Goal: Complete application form

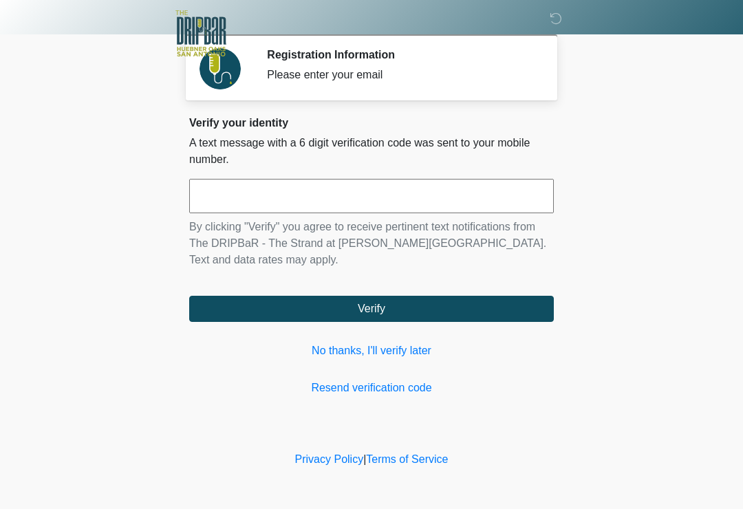
scroll to position [177, 137]
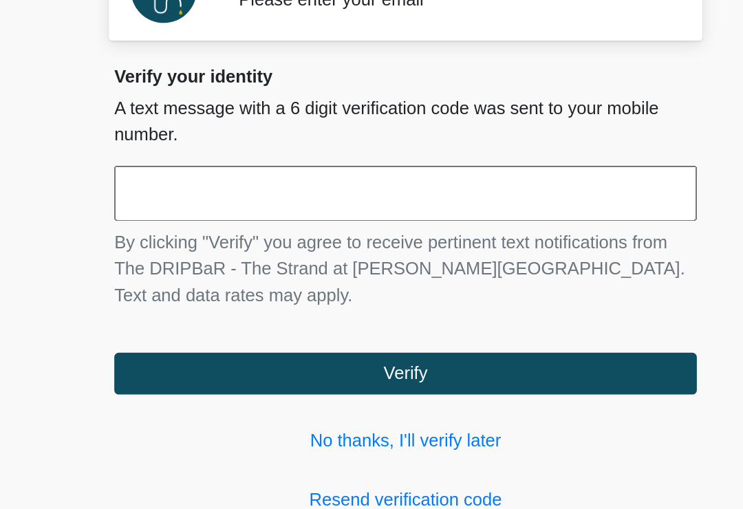
click at [189, 179] on input "text" at bounding box center [371, 196] width 365 height 34
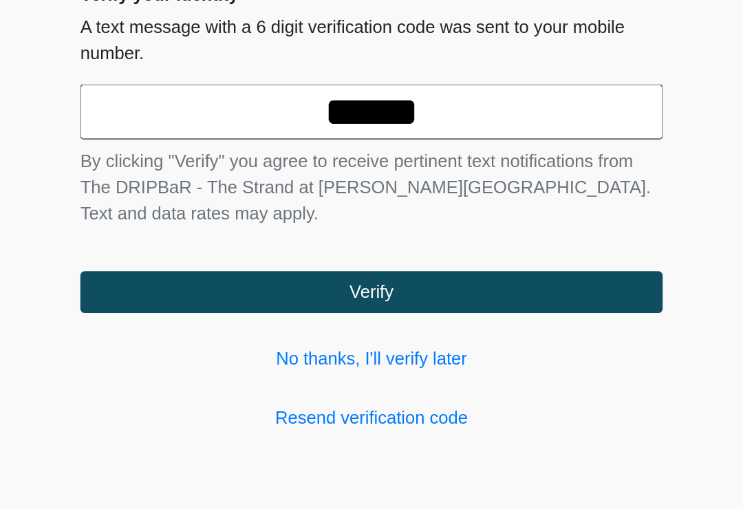
type input "******"
click at [233, 296] on button "Verify" at bounding box center [371, 309] width 365 height 26
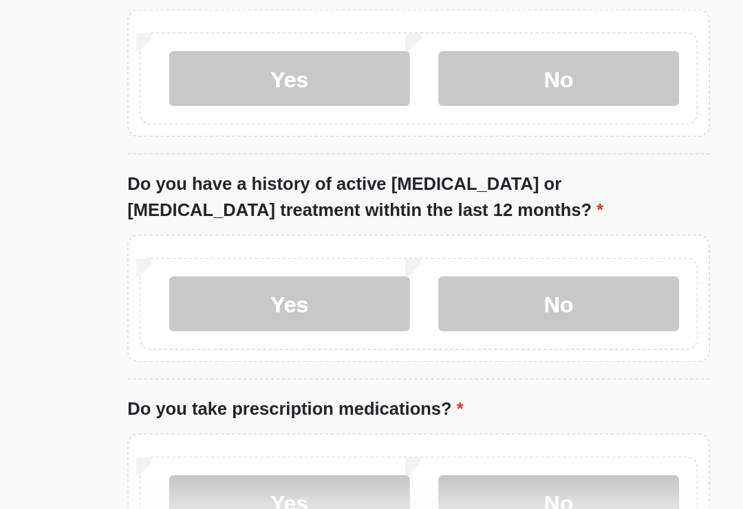
type input "*******"
click at [394, 81] on label "No" at bounding box center [459, 83] width 151 height 34
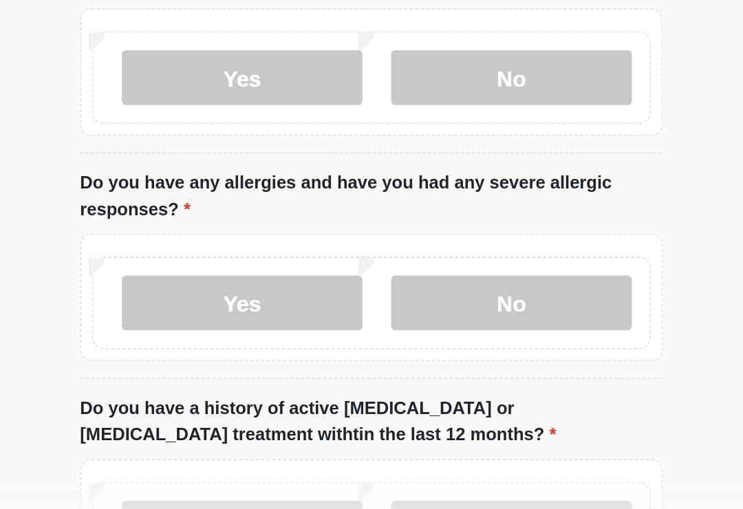
click at [384, 350] on label "No" at bounding box center [459, 367] width 151 height 34
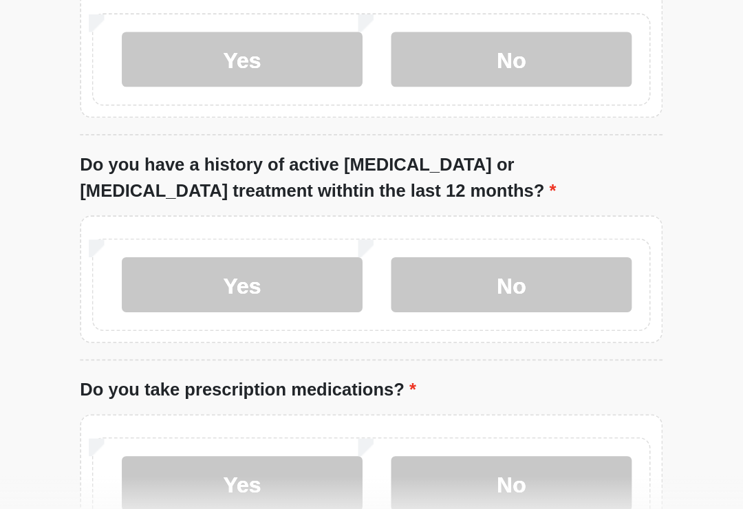
click at [384, 338] on label "No" at bounding box center [459, 355] width 151 height 34
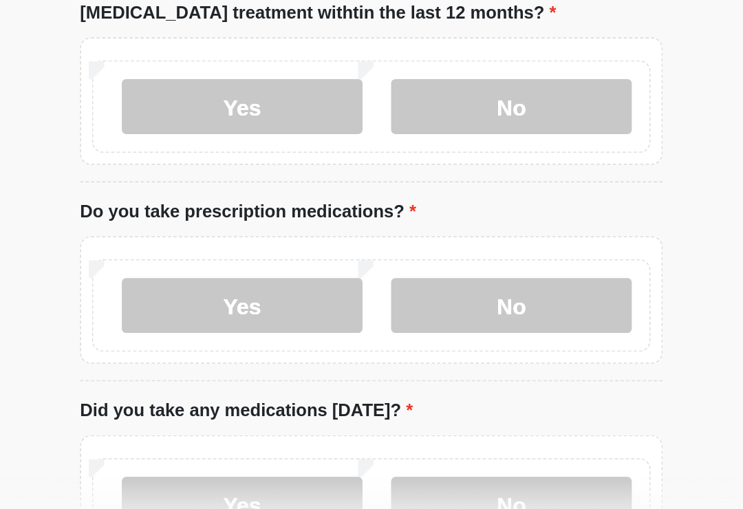
click at [384, 351] on label "No" at bounding box center [459, 368] width 151 height 34
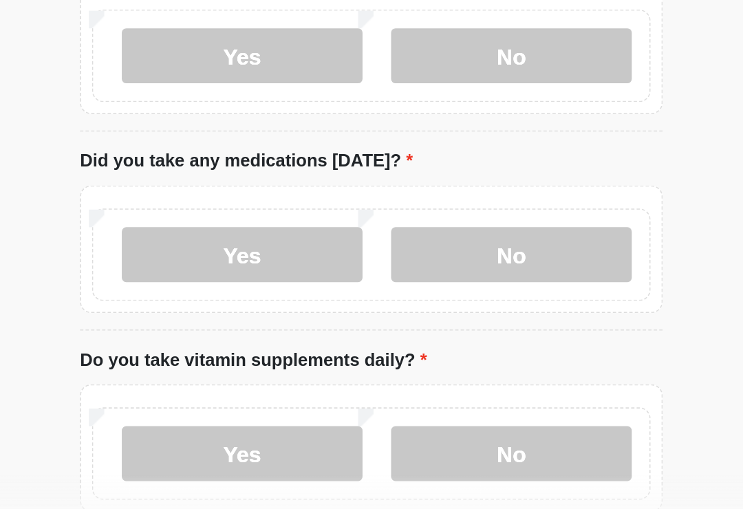
click at [384, 319] on label "No" at bounding box center [459, 336] width 151 height 34
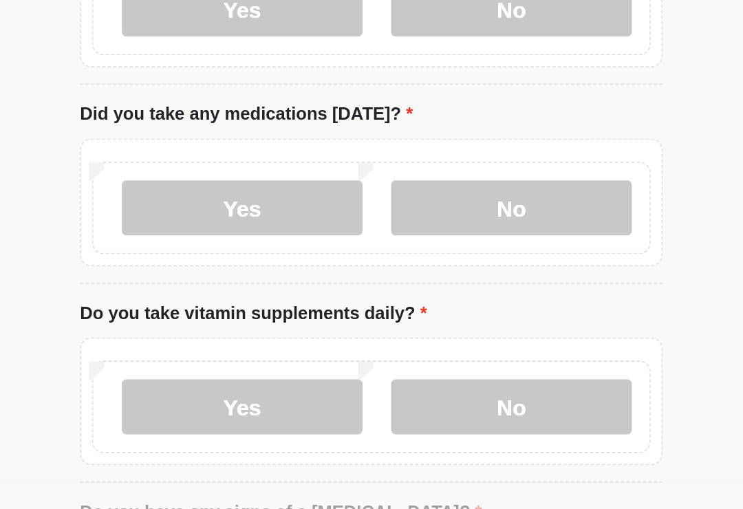
scroll to position [526, 0]
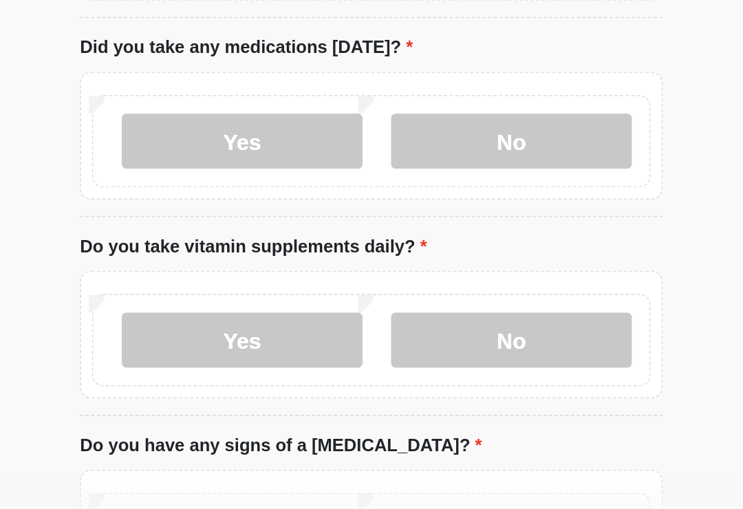
click at [384, 373] on label "No" at bounding box center [459, 390] width 151 height 34
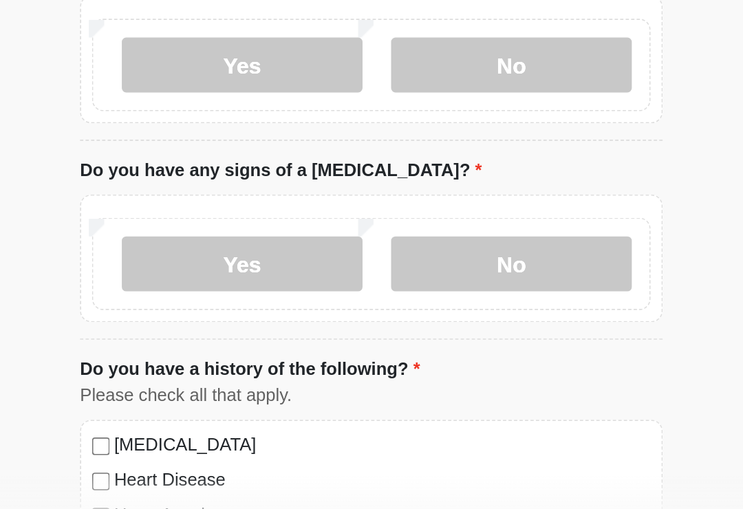
click at [384, 325] on label "No" at bounding box center [459, 342] width 151 height 34
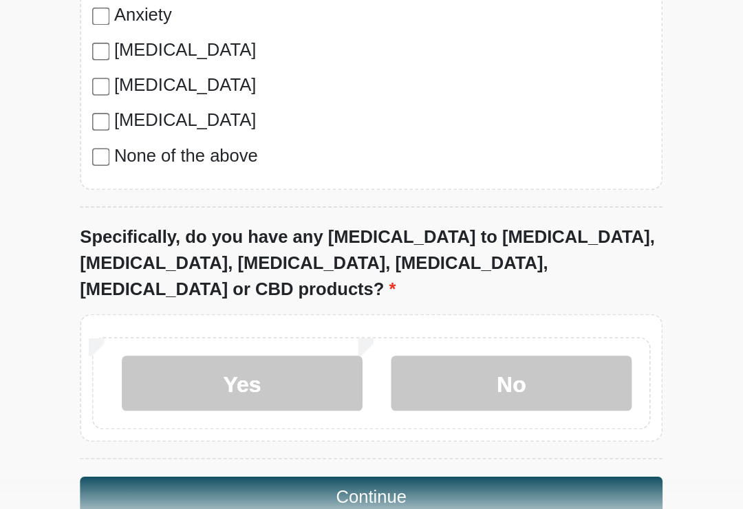
scroll to position [1126, 0]
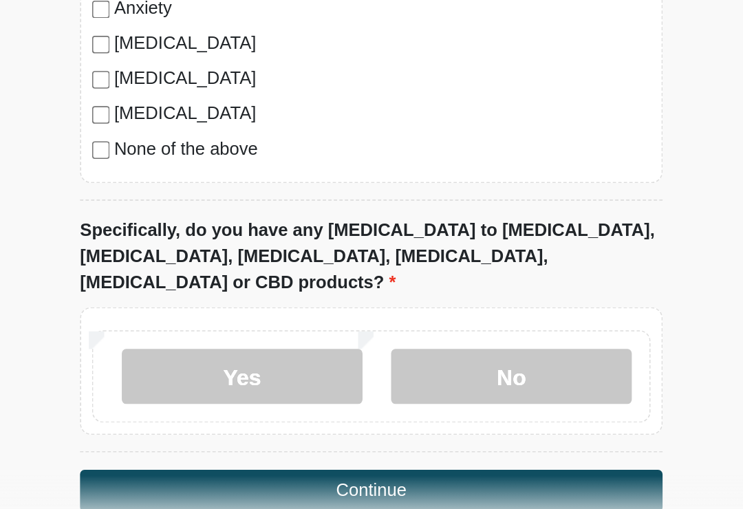
click at [384, 396] on label "No" at bounding box center [459, 413] width 151 height 34
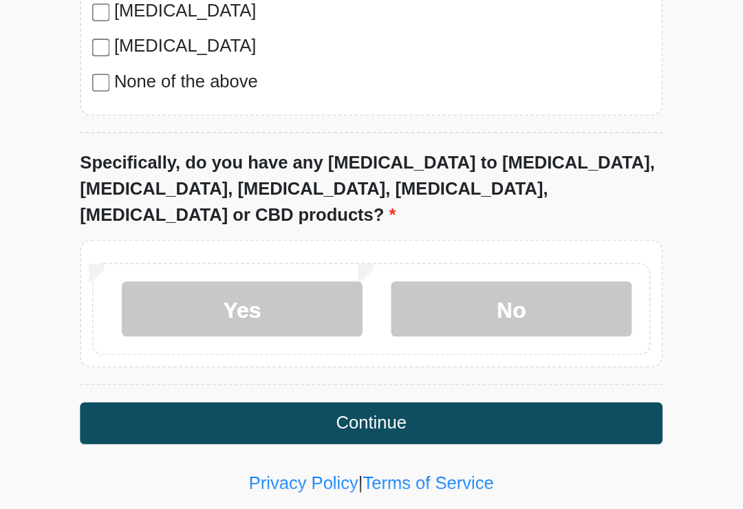
scroll to position [1168, 0]
click at [363, 429] on button "Continue" at bounding box center [371, 442] width 365 height 26
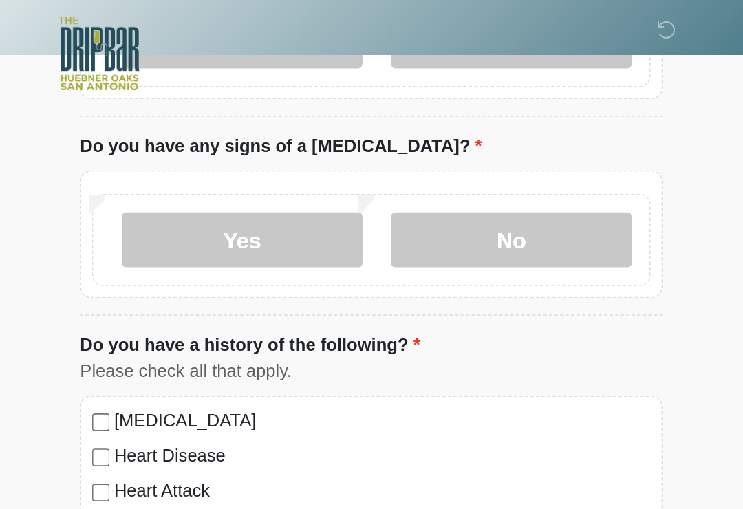
scroll to position [0, 0]
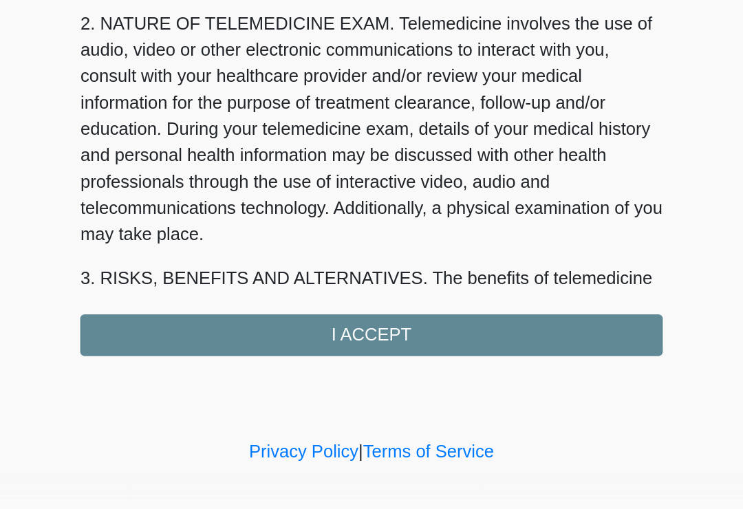
click at [363, 210] on div "1. PURPOSE. The purpose of this form is to obtain your consent for a telemedici…" at bounding box center [371, 261] width 365 height 277
click at [299, 211] on div "1. PURPOSE. The purpose of this form is to obtain your consent for a telemedici…" at bounding box center [371, 261] width 365 height 277
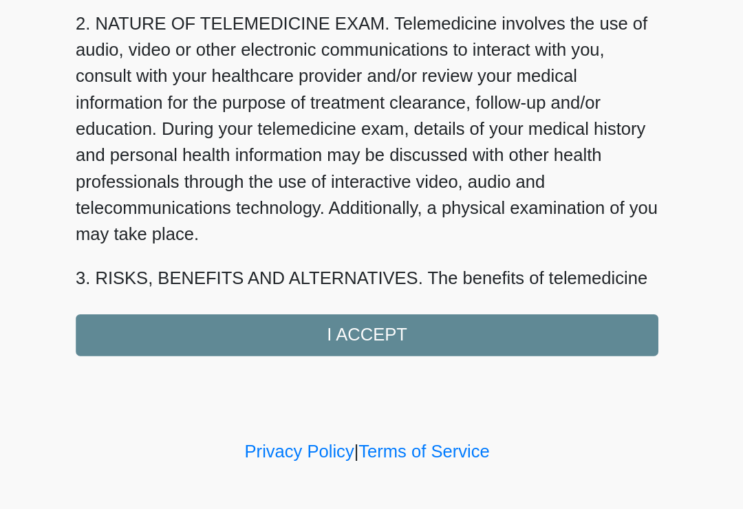
click at [262, 213] on div "1. PURPOSE. The purpose of this form is to obtain your consent for a telemedici…" at bounding box center [371, 261] width 365 height 277
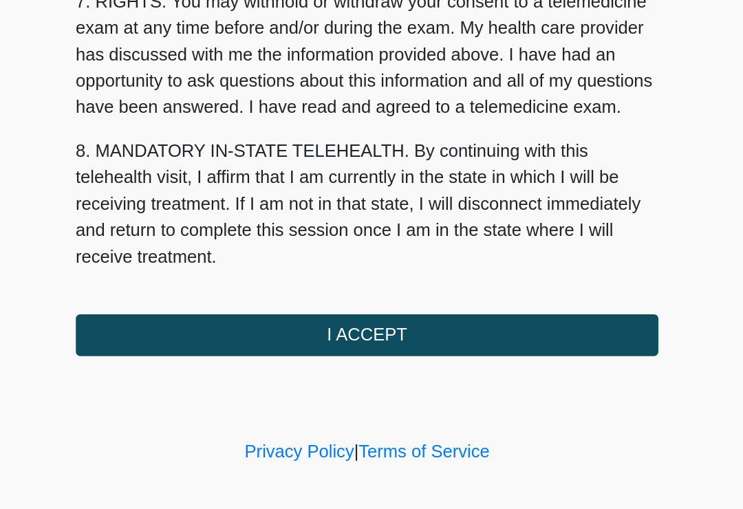
scroll to position [581, 0]
click at [253, 374] on button "I ACCEPT" at bounding box center [371, 387] width 365 height 26
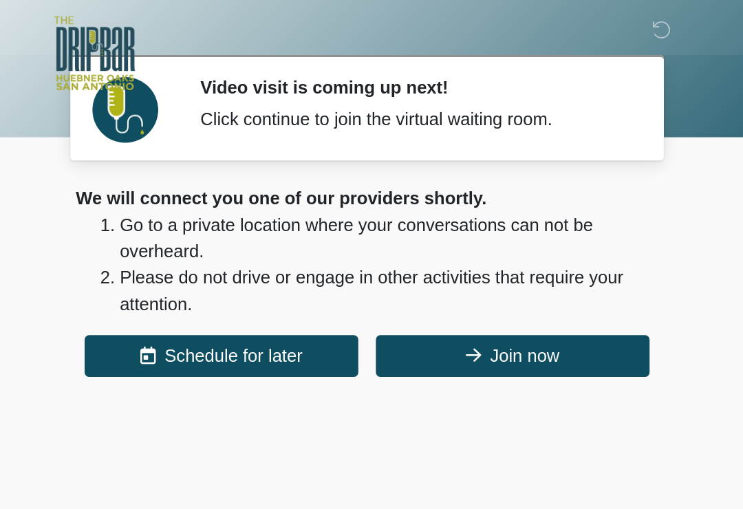
click at [377, 222] on button "Join now" at bounding box center [462, 223] width 171 height 26
